Goal: Register for event/course

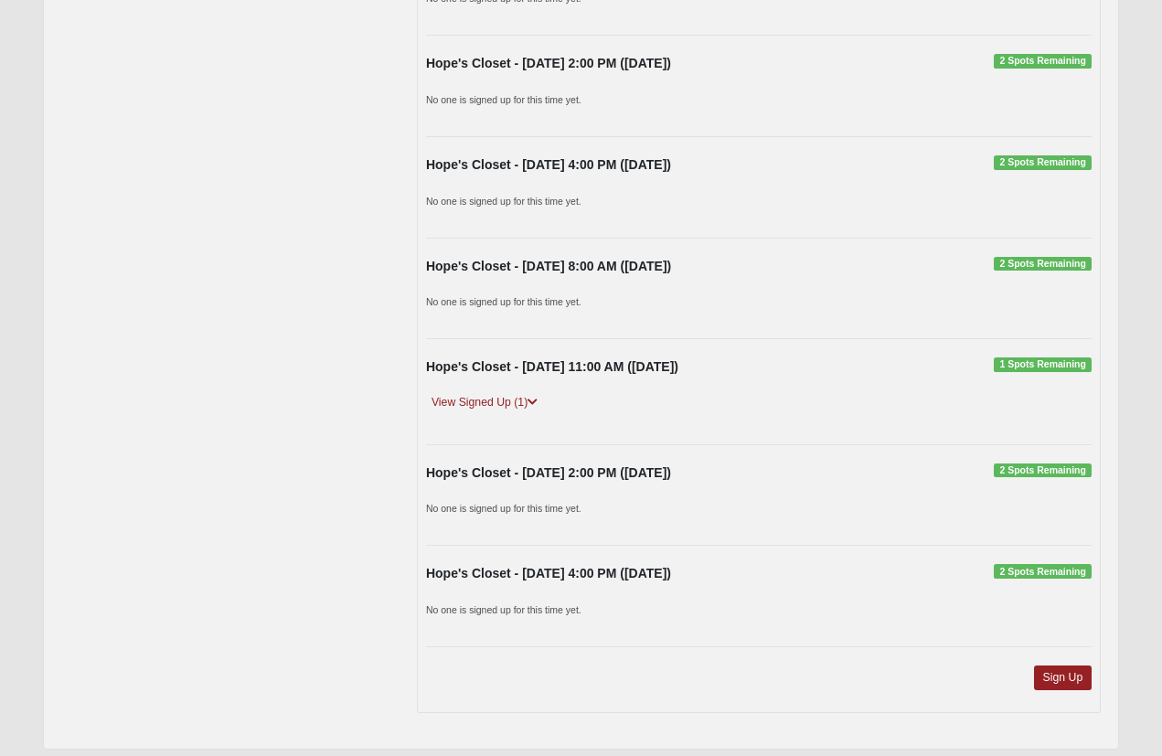
scroll to position [8648, 0]
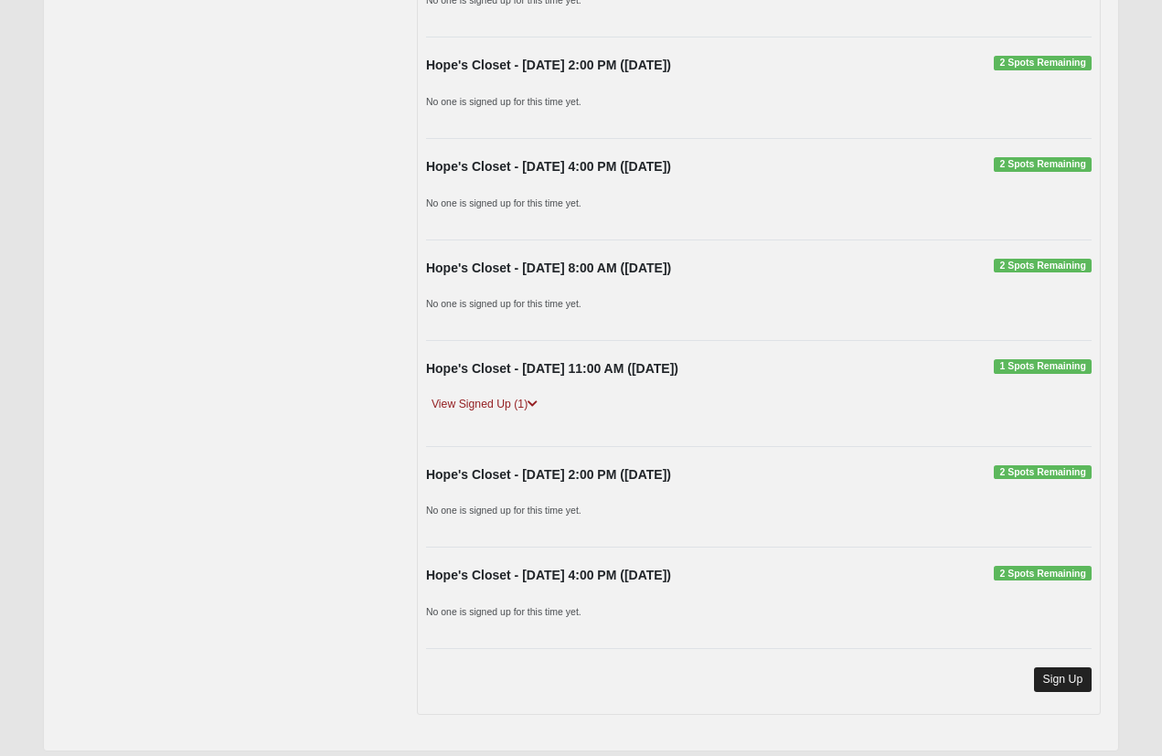
click at [1056, 667] on link "Sign Up" at bounding box center [1063, 679] width 59 height 25
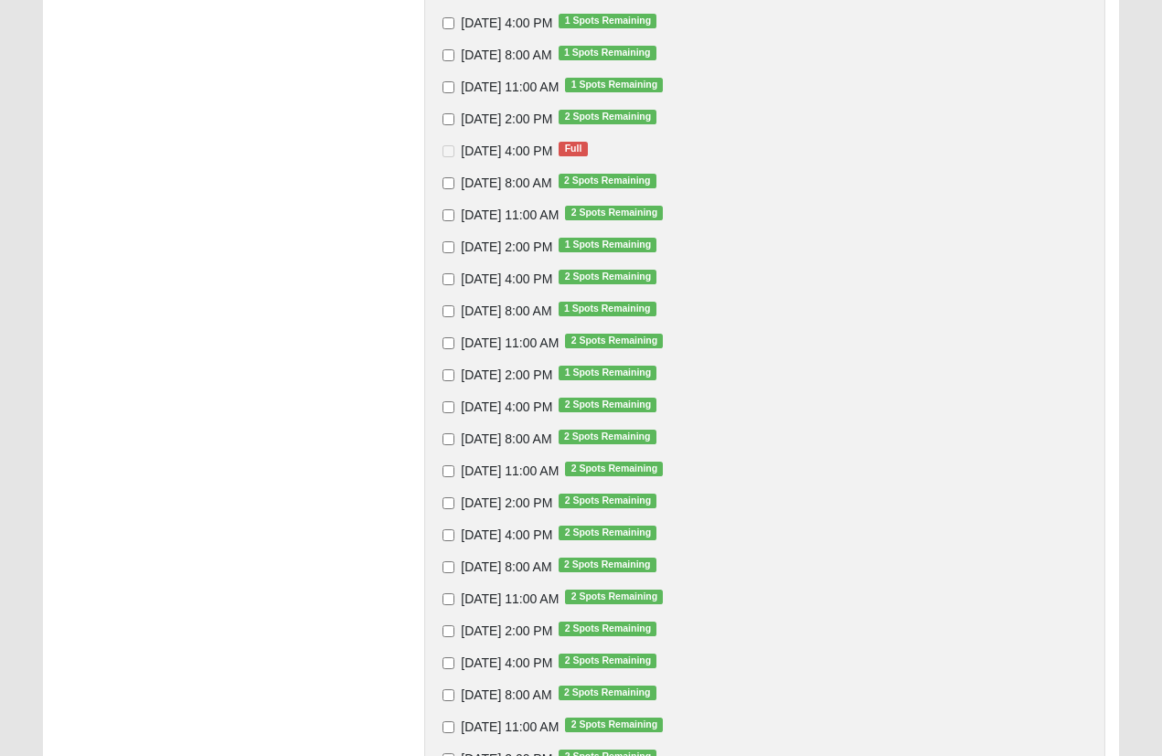
scroll to position [1195, 0]
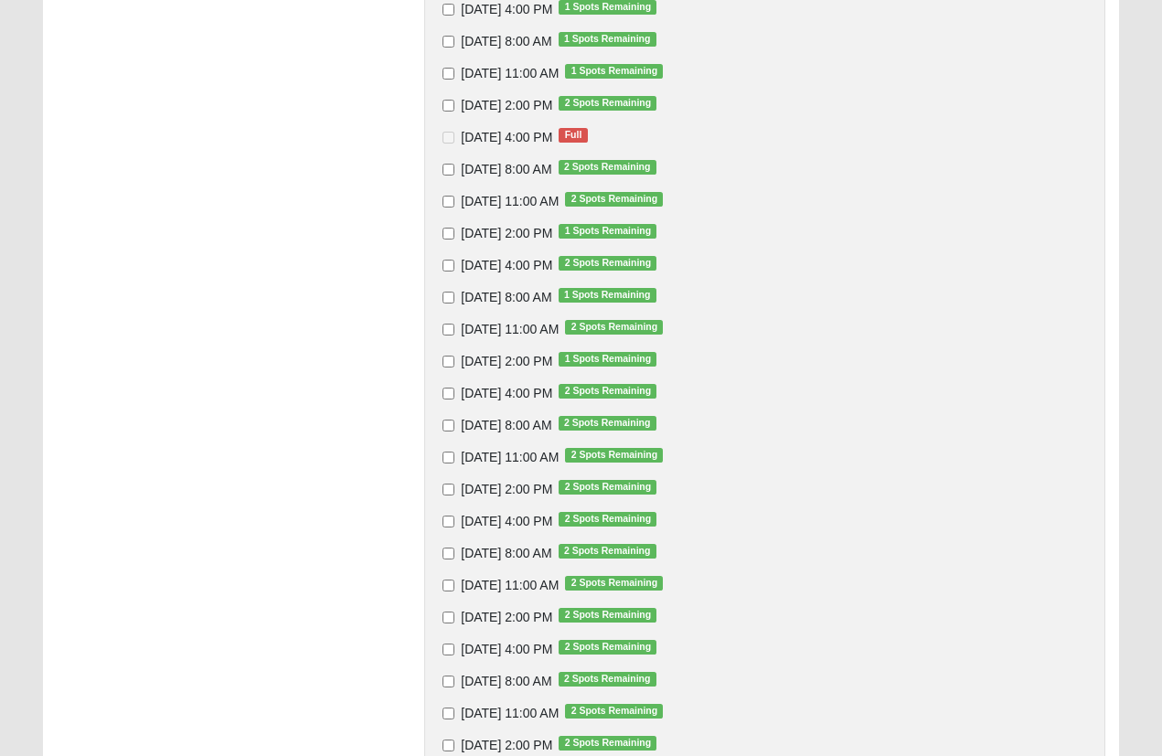
click at [452, 585] on input "[DATE] 11:00 AM 2 Spots Remaining" at bounding box center [448, 586] width 12 height 12
checkbox input "true"
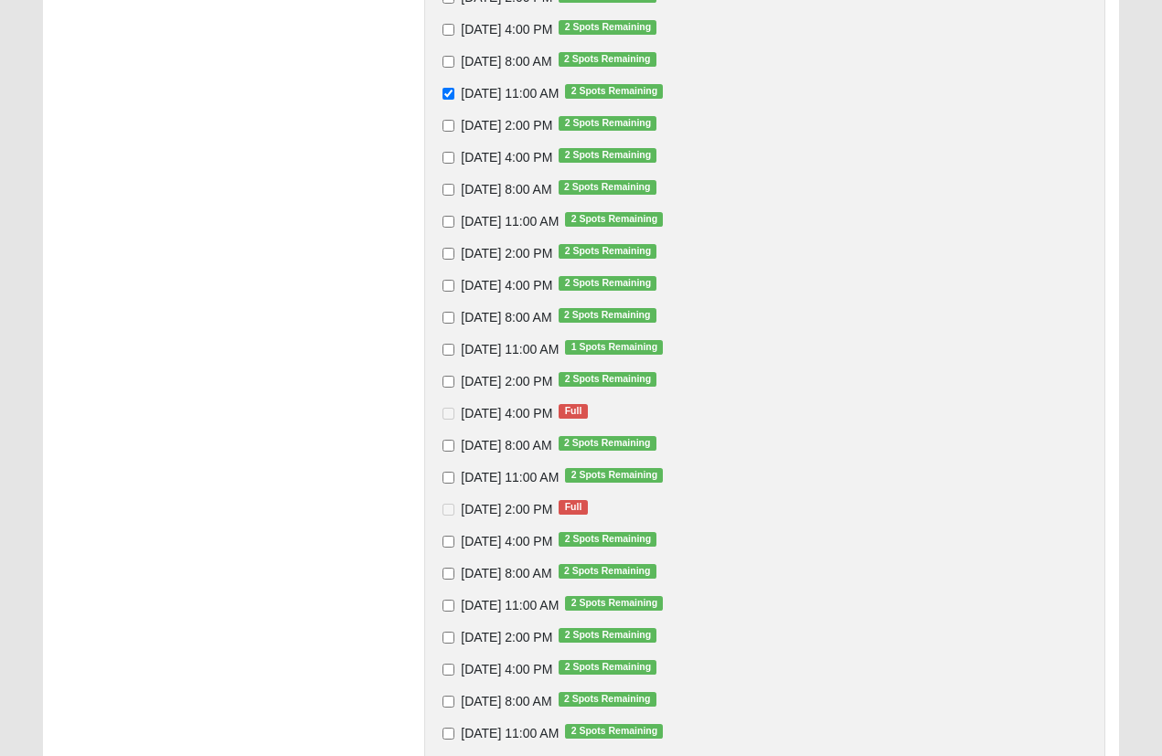
scroll to position [1696, 0]
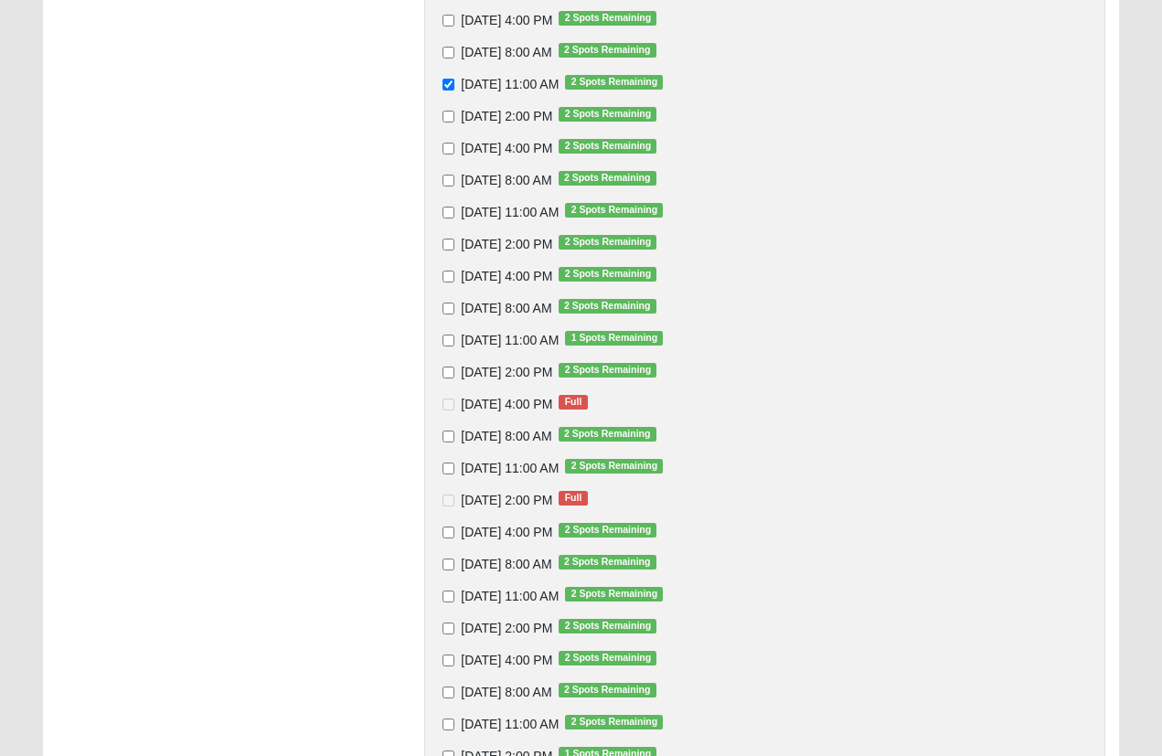
click at [448, 596] on input "[DATE] 11:00 AM 2 Spots Remaining" at bounding box center [448, 597] width 12 height 12
checkbox input "true"
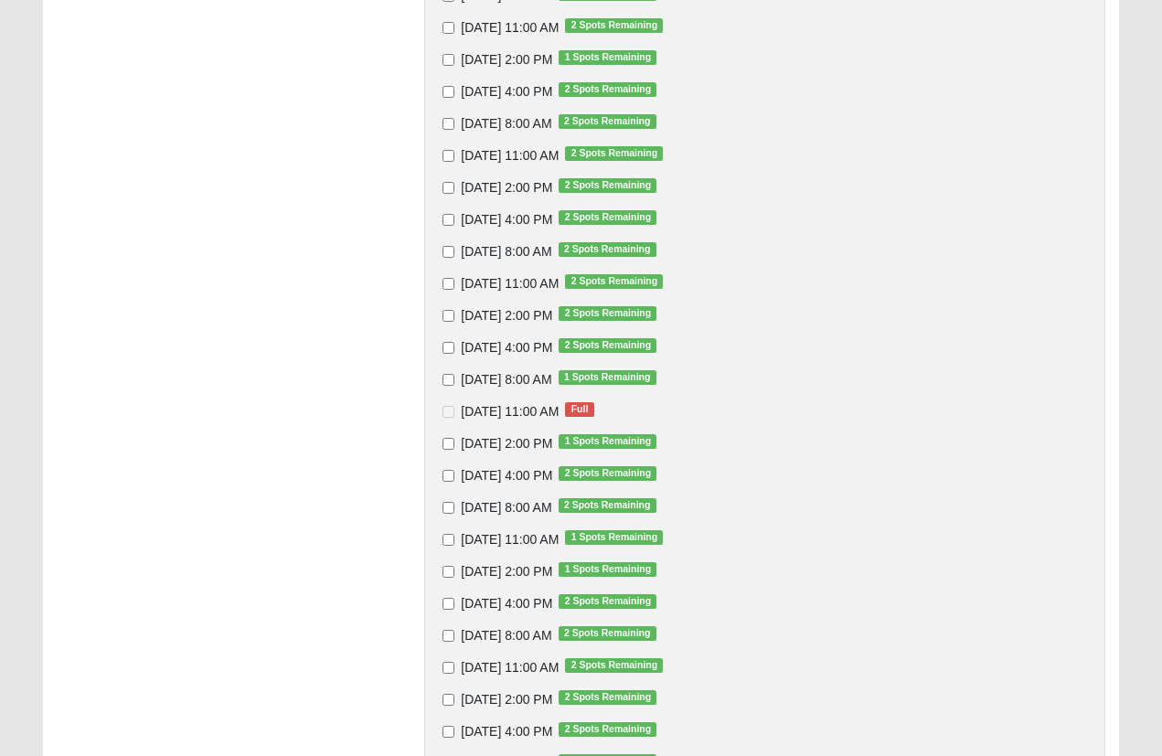
scroll to position [2437, 0]
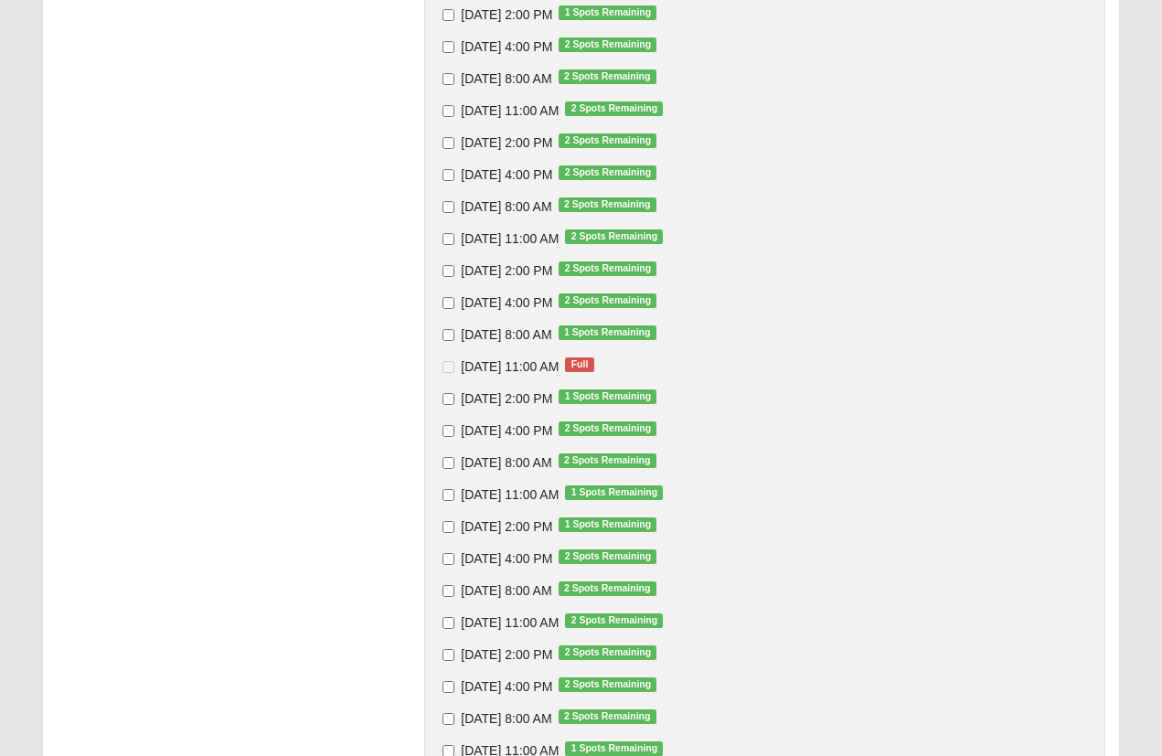
click at [450, 623] on input "[DATE] 11:00 AM 2 Spots Remaining" at bounding box center [448, 623] width 12 height 12
checkbox input "true"
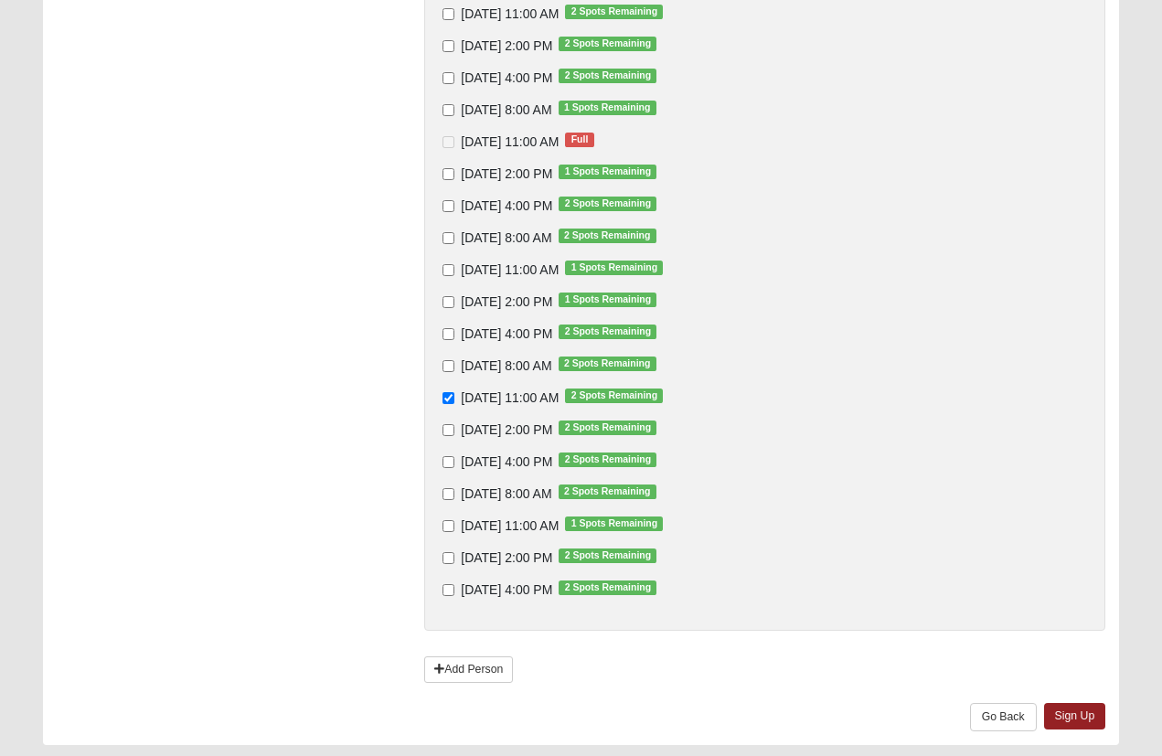
scroll to position [2669, 0]
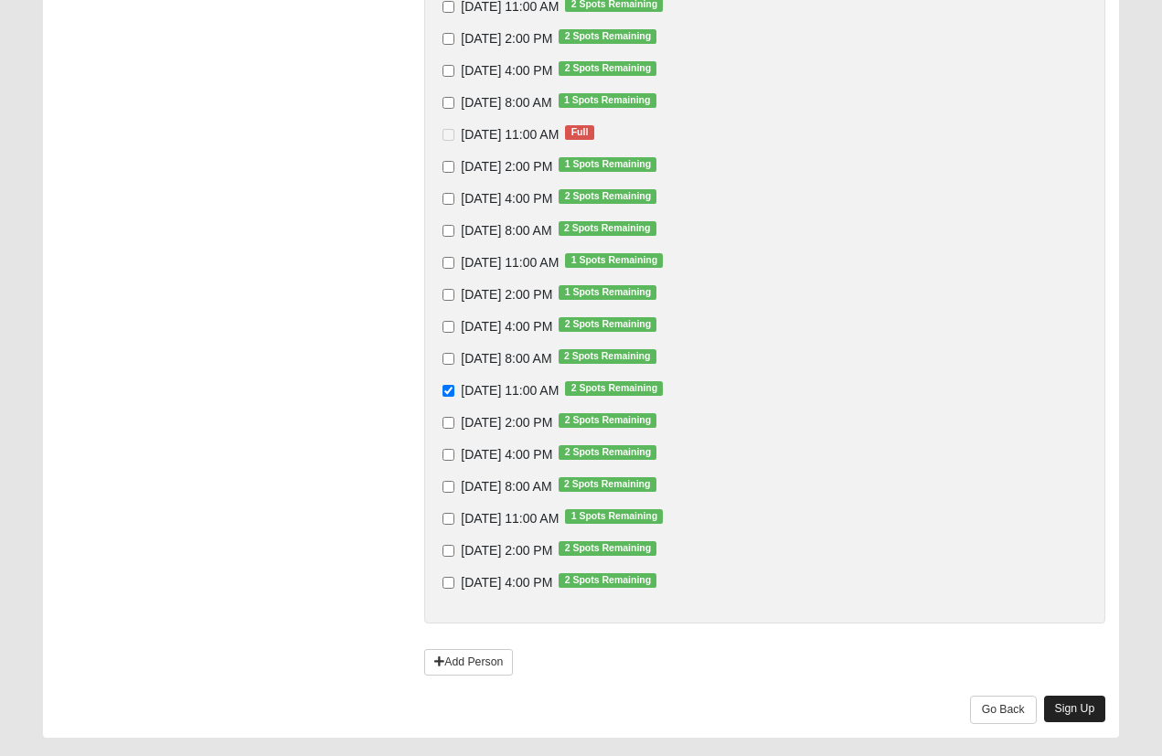
click at [1078, 706] on link "Sign Up" at bounding box center [1075, 709] width 62 height 27
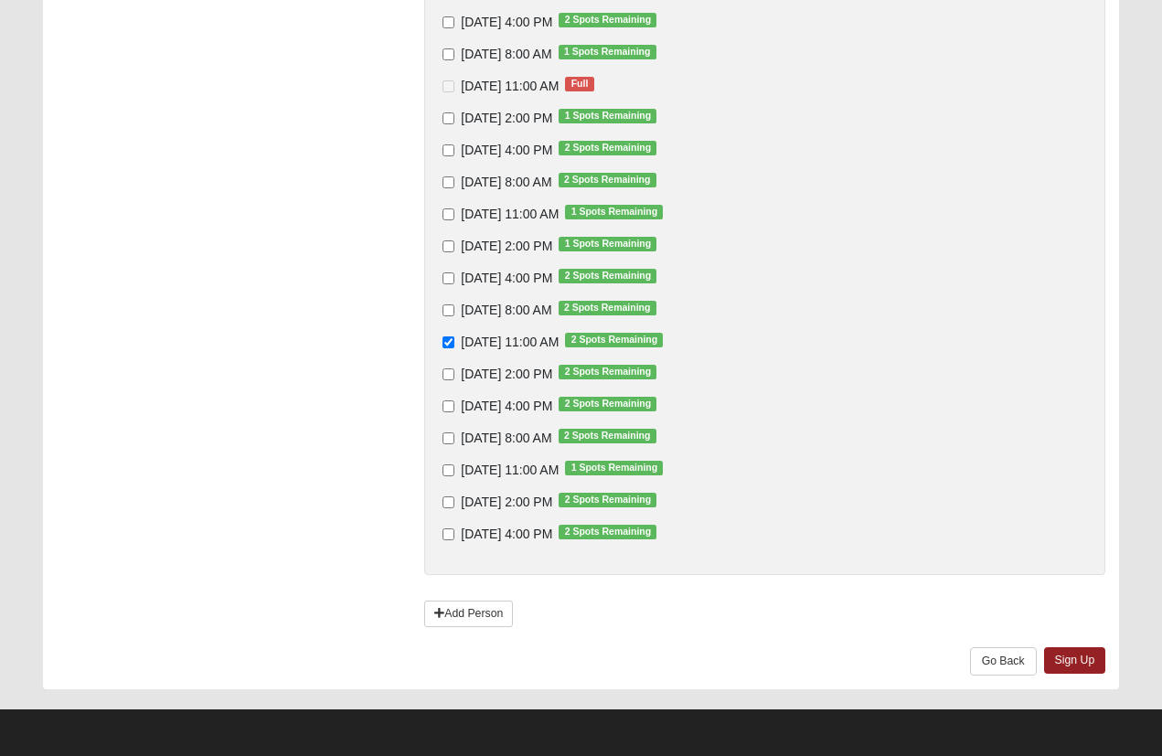
scroll to position [2716, 0]
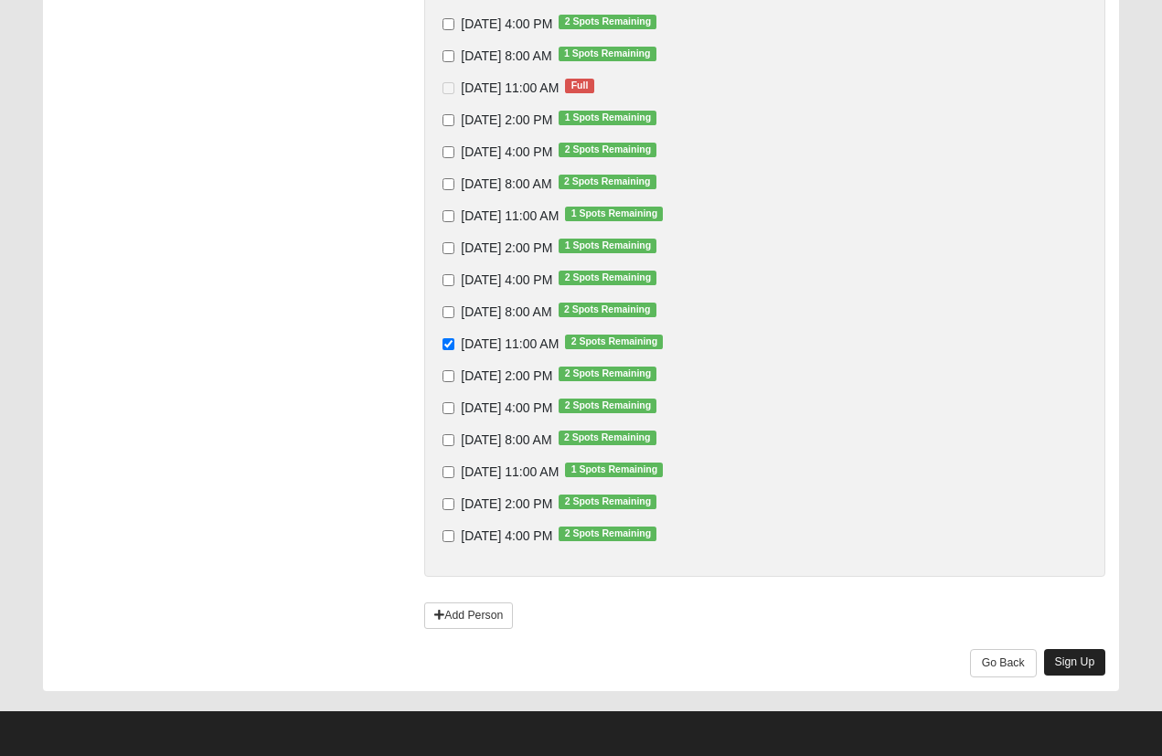
click at [1076, 661] on link "Sign Up" at bounding box center [1075, 662] width 62 height 27
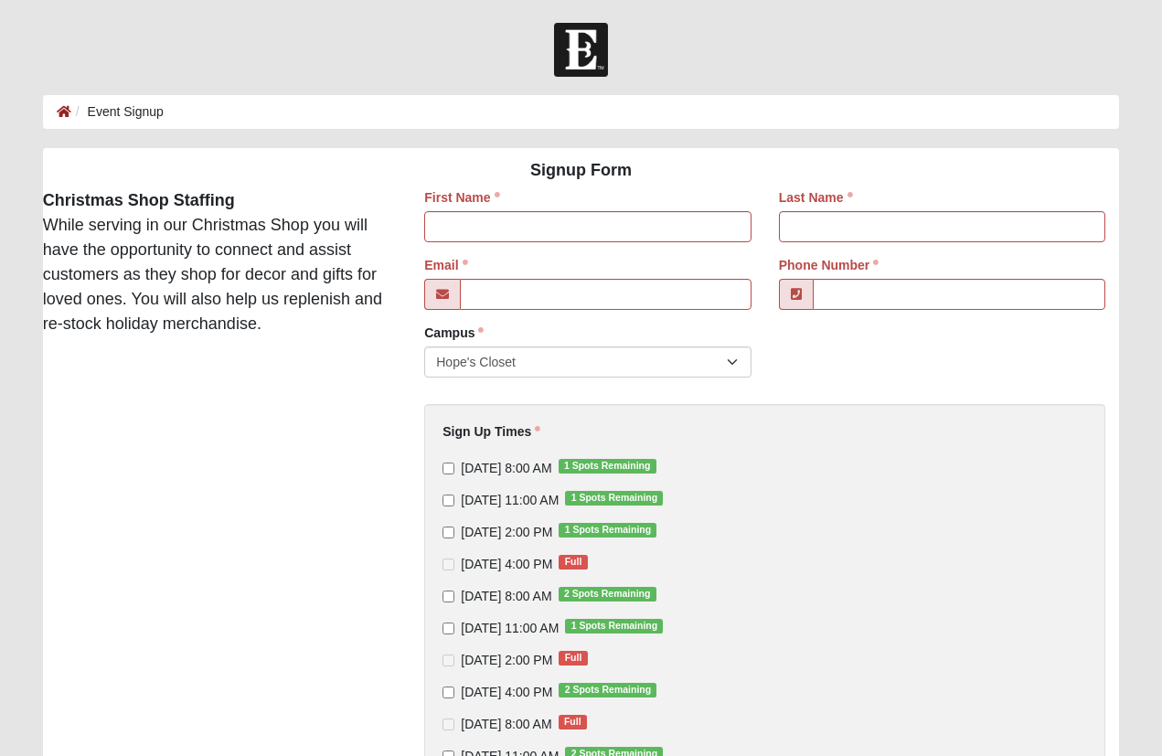
scroll to position [0, 0]
click at [440, 229] on input "First Name" at bounding box center [587, 226] width 326 height 31
type input "[PERSON_NAME] [PERSON_NAME]"
type input "[PERSON_NAME]"
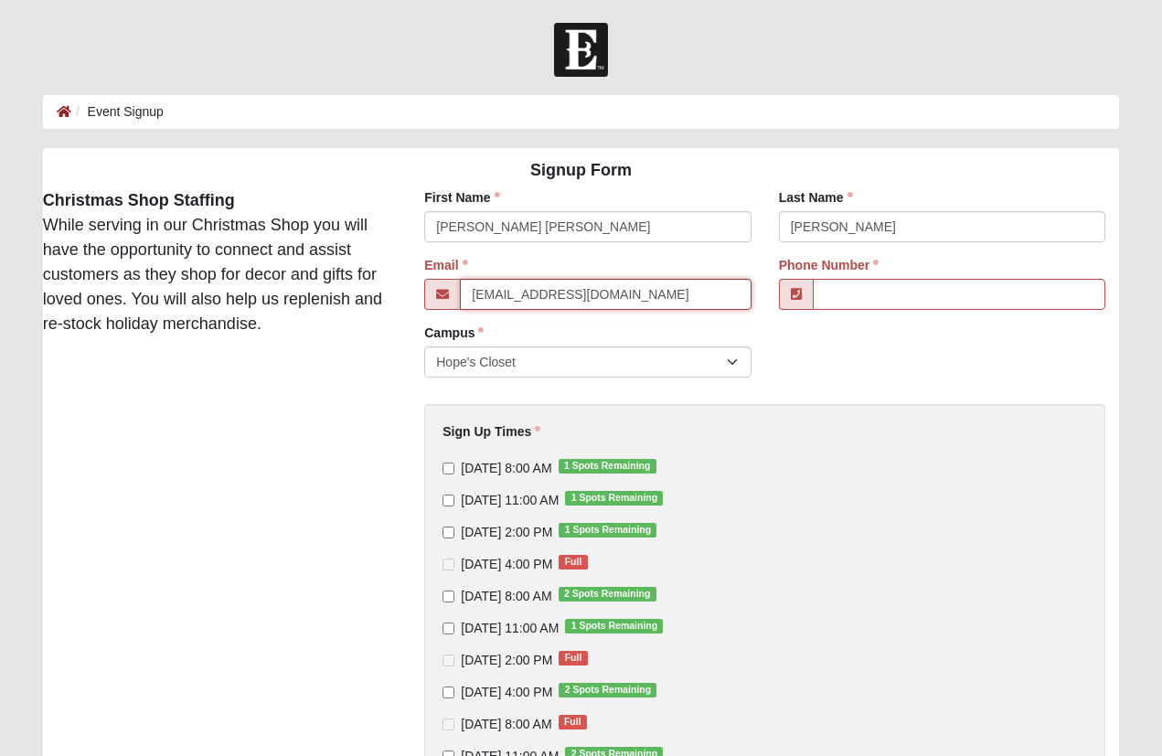
type input "[EMAIL_ADDRESS][DOMAIN_NAME]"
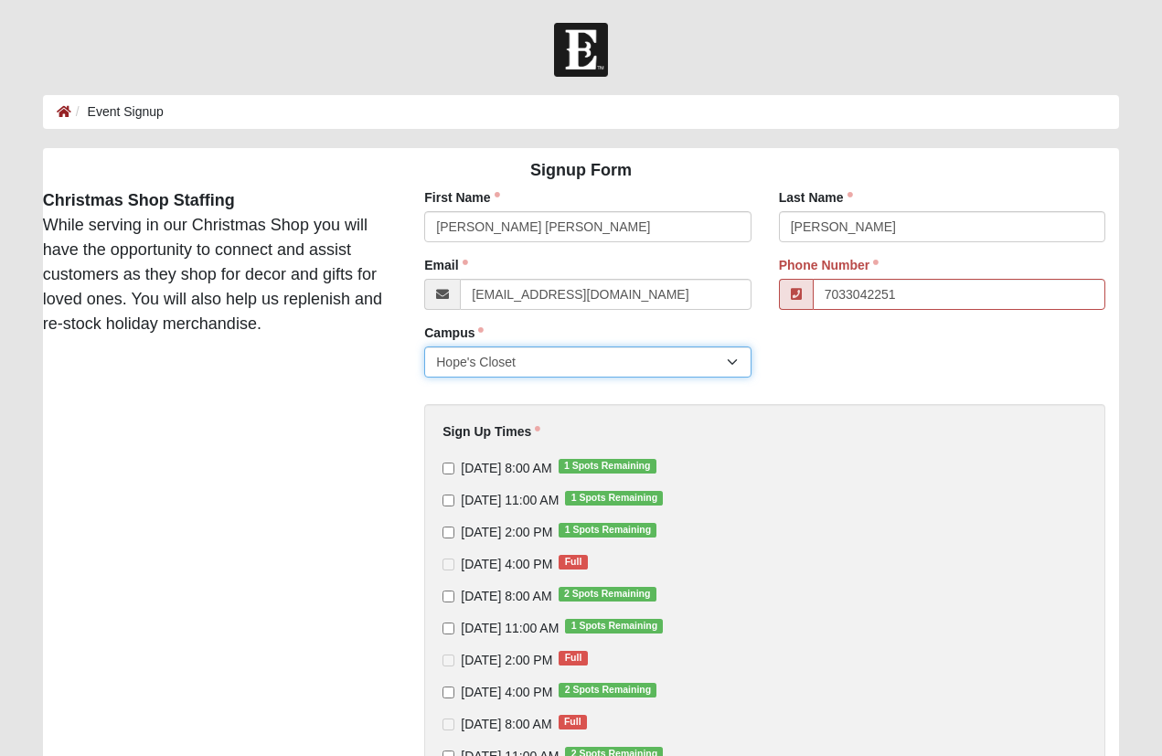
type input "[PHONE_NUMBER]"
click at [734, 359] on select "Hope's Closet" at bounding box center [587, 361] width 326 height 31
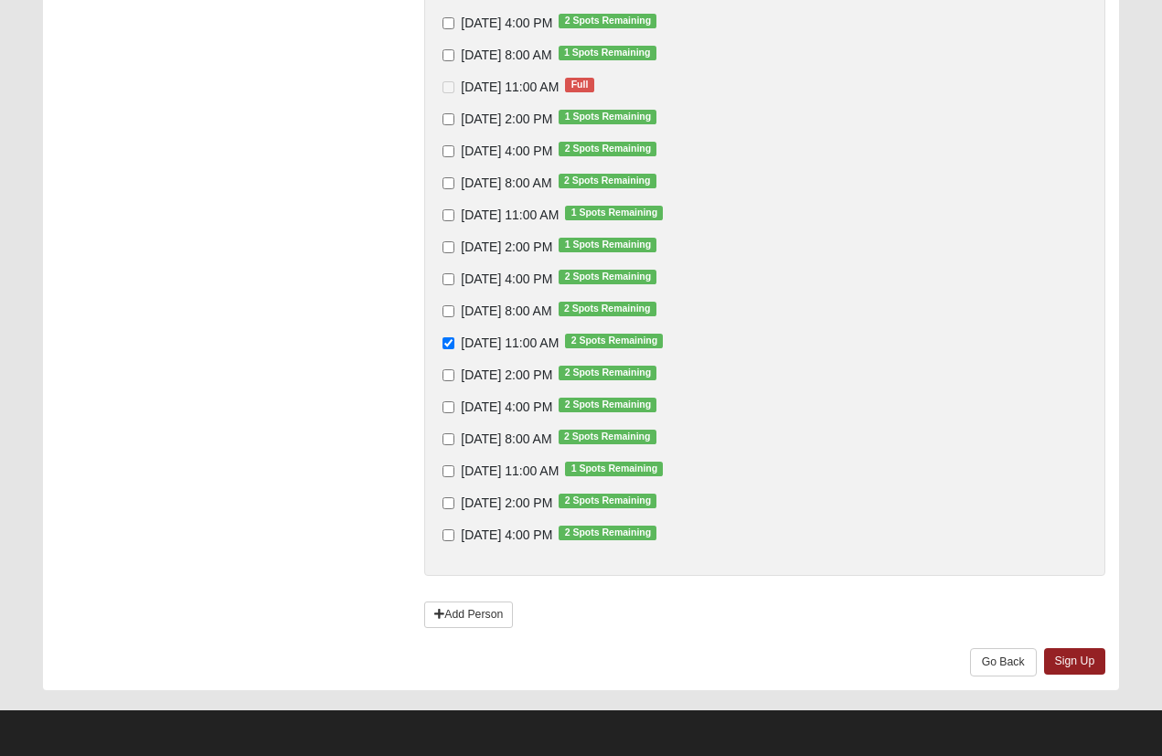
scroll to position [2716, 0]
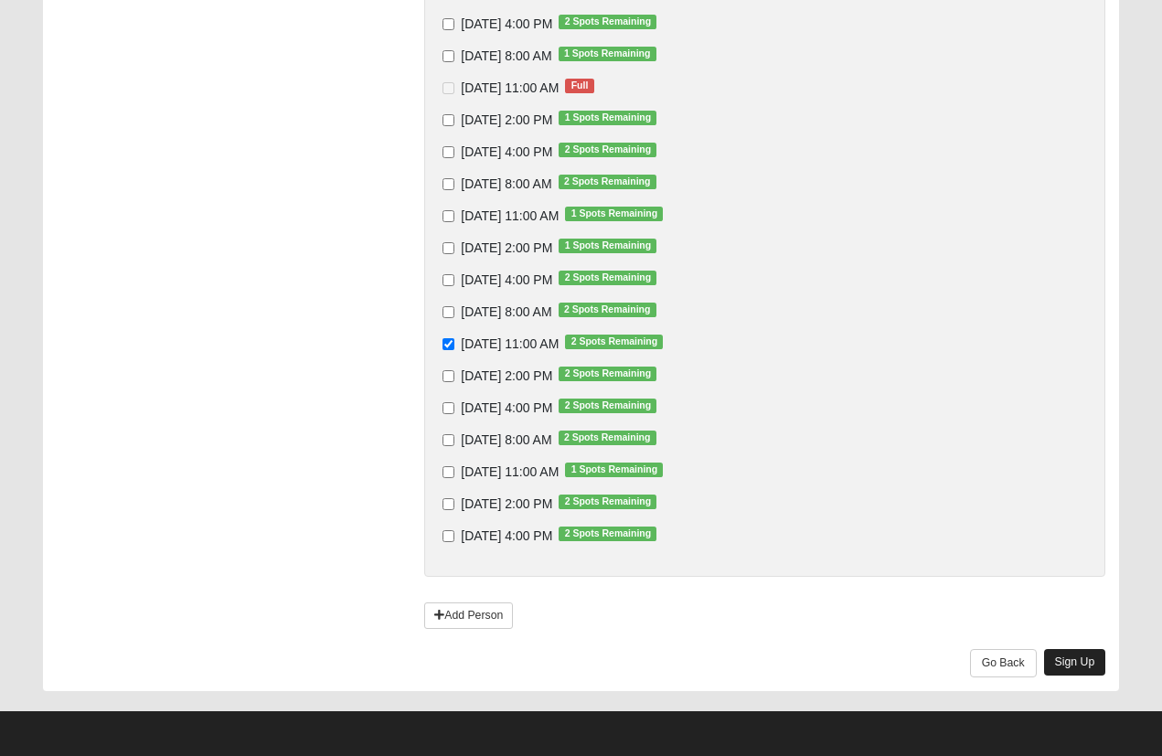
click at [1081, 660] on link "Sign Up" at bounding box center [1075, 662] width 62 height 27
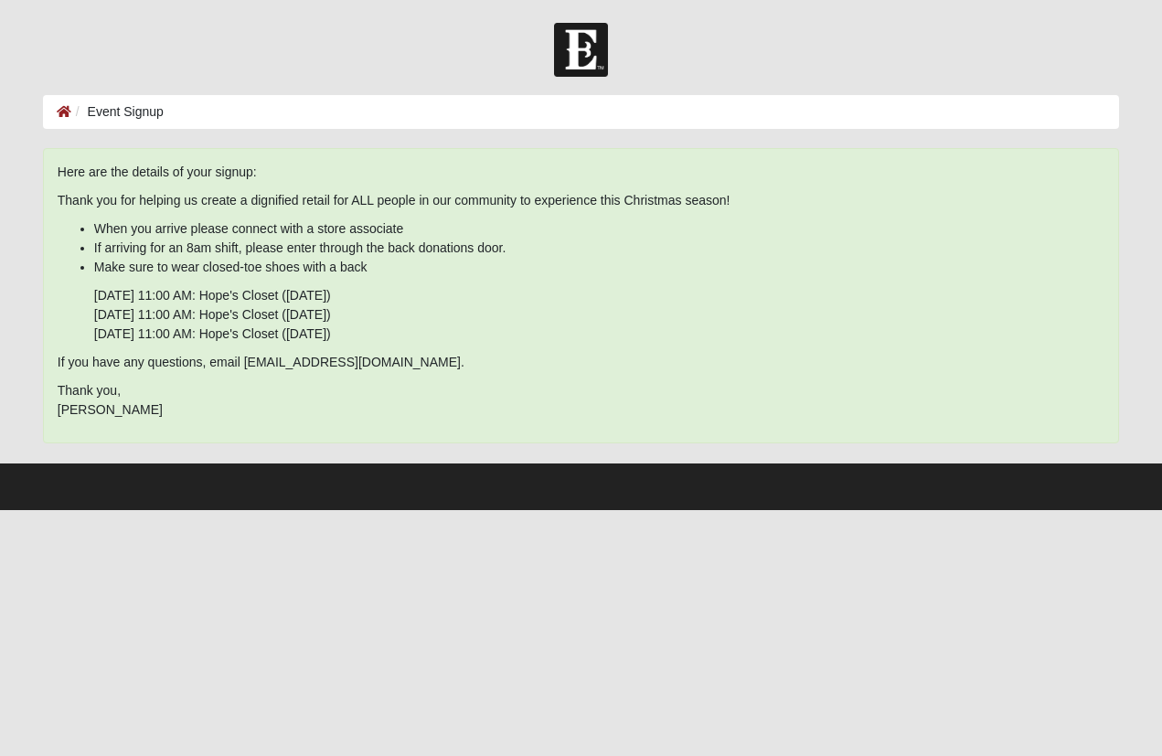
scroll to position [0, 0]
